Goal: Transaction & Acquisition: Purchase product/service

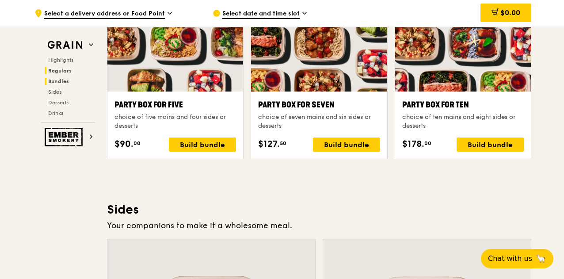
click at [67, 69] on span "Regulars" at bounding box center [59, 71] width 23 height 6
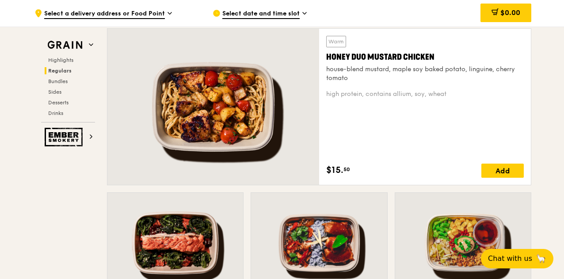
scroll to position [572, 0]
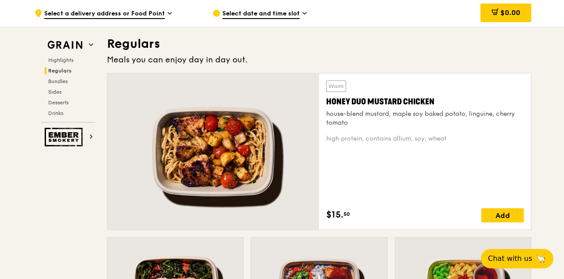
drag, startPoint x: 325, startPoint y: 101, endPoint x: 465, endPoint y: 146, distance: 146.8
click at [465, 146] on div "Warm Honey Duo Mustard Chicken house-blend mustard, maple soy baked potato, lin…" at bounding box center [425, 151] width 212 height 156
copy div "Honey Duo Mustard Chicken house-blend mustard, maple soy baked potato, linguine…"
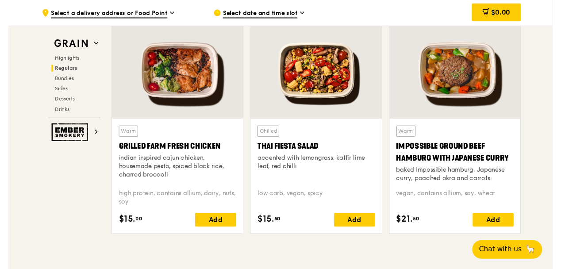
scroll to position [970, 0]
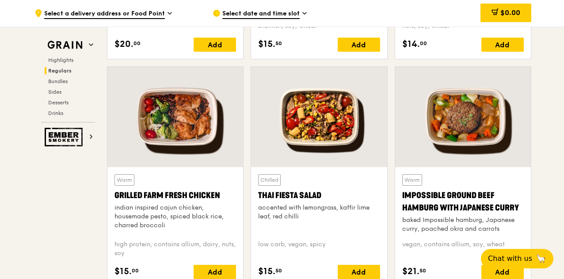
drag, startPoint x: 329, startPoint y: 192, endPoint x: 249, endPoint y: 195, distance: 80.2
click at [249, 195] on div "Chilled Thai Fiesta Salad accented with lemongrass, kaffir lime leaf, red chill…" at bounding box center [319, 179] width 144 height 227
copy div "Thai Fiesta Salad"
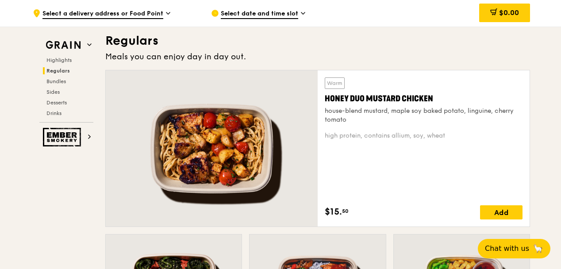
scroll to position [572, 0]
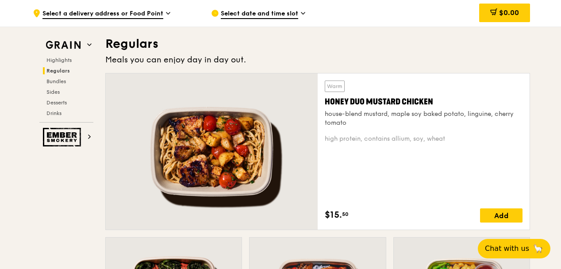
drag, startPoint x: 452, startPoint y: 102, endPoint x: 325, endPoint y: 101, distance: 126.5
click at [325, 101] on div "Honey Duo Mustard Chicken" at bounding box center [424, 102] width 198 height 12
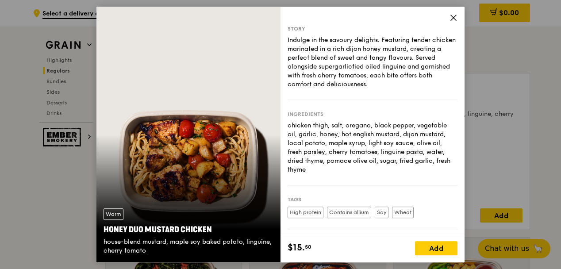
drag, startPoint x: 227, startPoint y: 229, endPoint x: 98, endPoint y: 226, distance: 129.7
click at [98, 226] on div "Warm Honey Duo Mustard Chicken house-blend mustard, maple soy baked potato, lin…" at bounding box center [188, 231] width 184 height 61
copy div "Honey Duo Mustard Chicken"
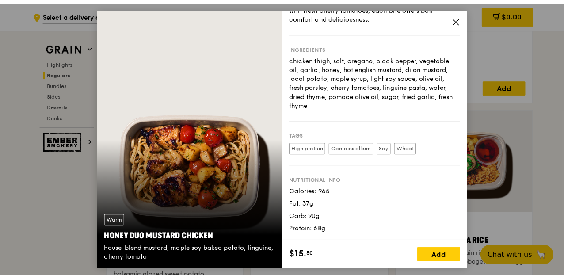
scroll to position [705, 0]
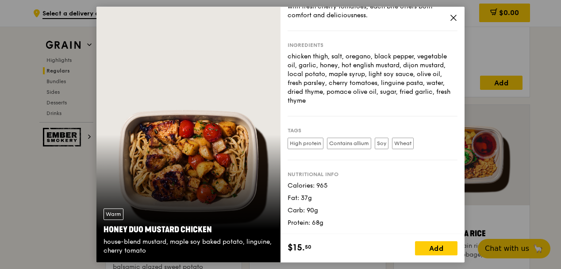
click at [450, 15] on icon at bounding box center [453, 18] width 8 height 8
